Goal: Transaction & Acquisition: Purchase product/service

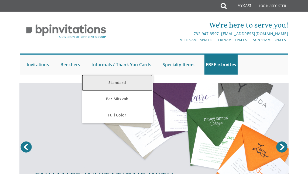
click at [121, 79] on link "Standard" at bounding box center [117, 82] width 71 height 16
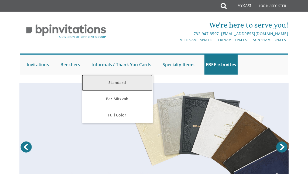
click at [120, 82] on link "Standard" at bounding box center [117, 82] width 71 height 16
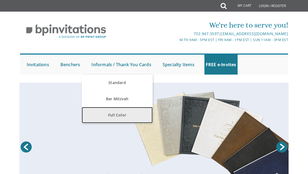
click at [116, 113] on link "Full Color" at bounding box center [117, 115] width 71 height 16
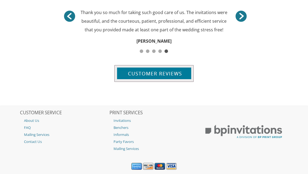
scroll to position [698, 0]
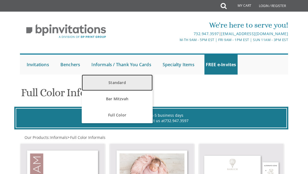
click at [116, 81] on link "Standard" at bounding box center [117, 82] width 71 height 16
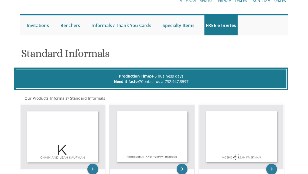
scroll to position [81, 0]
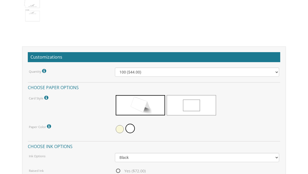
scroll to position [620, 0]
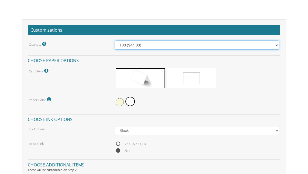
click at [179, 44] on select "100 ($44.00) 200 ($63.00) 300 ($82.00) 400 ($101.00) 500 ($120.00) 600 ($139.00…" at bounding box center [197, 44] width 164 height 9
click at [115, 40] on select "100 ($44.00) 200 ($63.00) 300 ($82.00) 400 ($101.00) 500 ($120.00) 600 ($139.00…" at bounding box center [197, 44] width 164 height 9
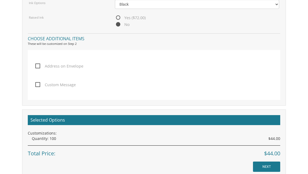
scroll to position [754, 0]
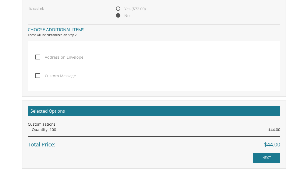
click at [39, 75] on span "Custom Message" at bounding box center [55, 75] width 40 height 7
click at [39, 75] on input "Custom Message" at bounding box center [37, 75] width 4 height 4
checkbox input "true"
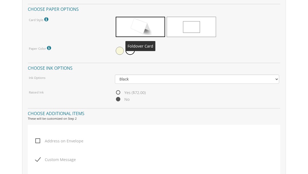
scroll to position [674, 0]
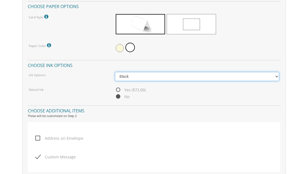
click at [138, 77] on select "Black Colored Ink ($32.00)" at bounding box center [197, 76] width 164 height 9
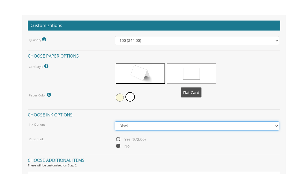
scroll to position [620, 0]
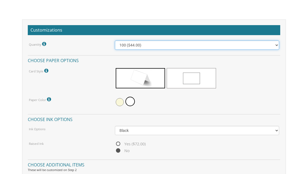
click at [165, 44] on select "100 ($44.00) 200 ($63.00) 300 ($82.00) 400 ($101.00) 500 ($120.00) 600 ($139.00…" at bounding box center [197, 44] width 164 height 9
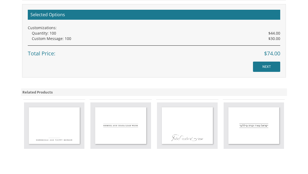
scroll to position [869, 0]
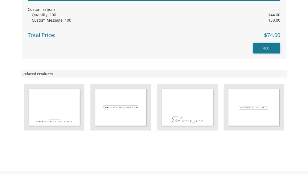
click at [266, 45] on input "NEXT" at bounding box center [266, 48] width 27 height 10
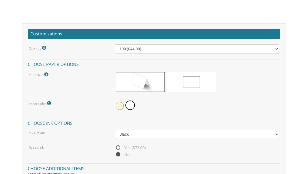
scroll to position [584, 0]
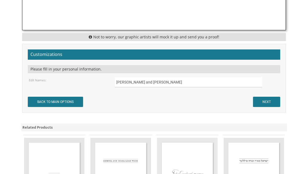
scroll to position [539, 0]
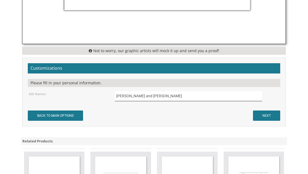
drag, startPoint x: 164, startPoint y: 96, endPoint x: 110, endPoint y: 96, distance: 53.9
click at [110, 96] on div "Edit Names: Yisroel and Chaya Hirsch" at bounding box center [154, 96] width 258 height 10
type input "Simcha & Baili Drillick"
click at [270, 114] on input "NEXT" at bounding box center [266, 115] width 27 height 10
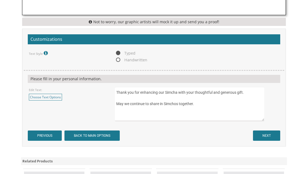
scroll to position [377, 0]
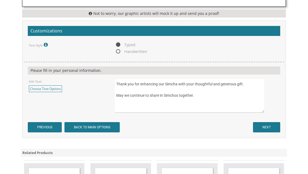
click at [117, 51] on span "Handwritten" at bounding box center [131, 51] width 32 height 7
click at [117, 51] on input "Handwritten" at bounding box center [117, 52] width 4 height 4
radio input "true"
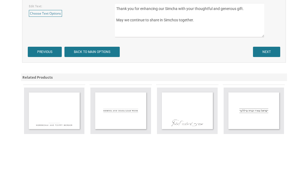
scroll to position [458, 0]
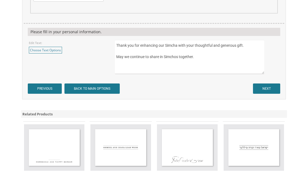
click at [199, 65] on textarea "Thank you for enhancing our Simcha with your thoughtful and generous gift. May …" at bounding box center [189, 57] width 149 height 34
click at [197, 59] on textarea "Thank you for enhancing our Simcha with your thoughtful and generous gift. May …" at bounding box center [189, 57] width 149 height 34
click at [179, 67] on textarea "Thank you for enhancing our Simcha with your thoughtful and generous gift. May …" at bounding box center [189, 57] width 149 height 34
click at [196, 63] on textarea "Thank you for enhancing our Simcha with your thoughtful and generous gift. May …" at bounding box center [189, 57] width 149 height 34
click at [179, 69] on textarea "Thank you for enhancing our Simcha with your thoughtful and generous gift. May …" at bounding box center [189, 57] width 149 height 34
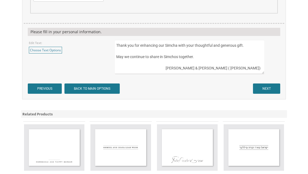
click at [219, 69] on textarea "Thank you for enhancing our Simcha with your thoughtful and generous gift. May …" at bounding box center [189, 57] width 149 height 34
click at [245, 68] on textarea "Thank you for enhancing our Simcha with your thoughtful and generous gift. May …" at bounding box center [189, 57] width 149 height 34
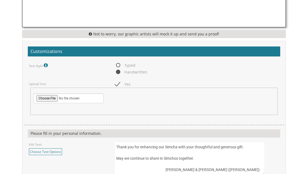
scroll to position [350, 0]
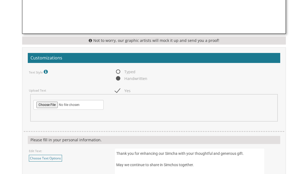
type textarea "Thank you for enhancing our Simcha with your thoughtful and generous gift. May …"
click at [118, 71] on span "Typed" at bounding box center [125, 71] width 20 height 7
click at [118, 71] on input "Typed" at bounding box center [117, 72] width 4 height 4
radio input "true"
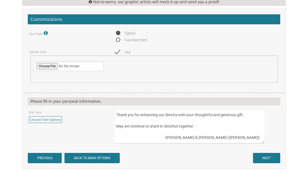
scroll to position [485, 0]
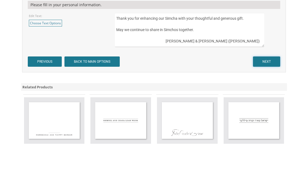
click at [272, 62] on input "NEXT" at bounding box center [266, 61] width 27 height 10
